Goal: Task Accomplishment & Management: Manage account settings

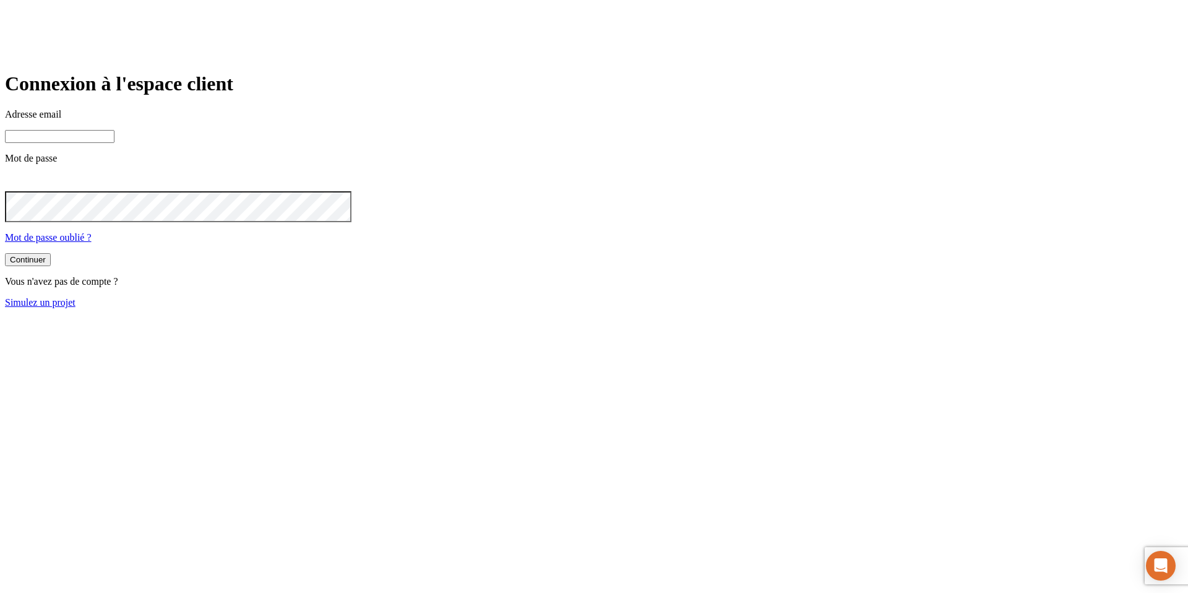
click at [114, 143] on input at bounding box center [60, 136] width 110 height 13
paste input "james.bond+9438@nalo.fr"
type input "james.bond+9438@nalo.fr"
click at [5, 254] on button "Continuer" at bounding box center [28, 260] width 46 height 13
